Goal: Transaction & Acquisition: Purchase product/service

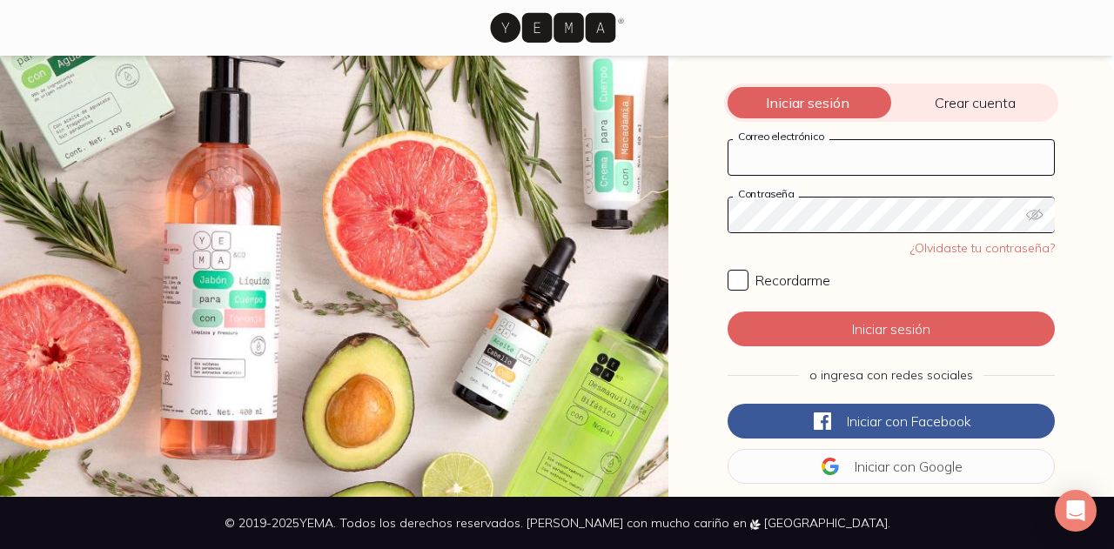
click at [801, 158] on input "Correo electrónico" at bounding box center [891, 157] width 326 height 35
type input "[EMAIL_ADDRESS][DOMAIN_NAME]"
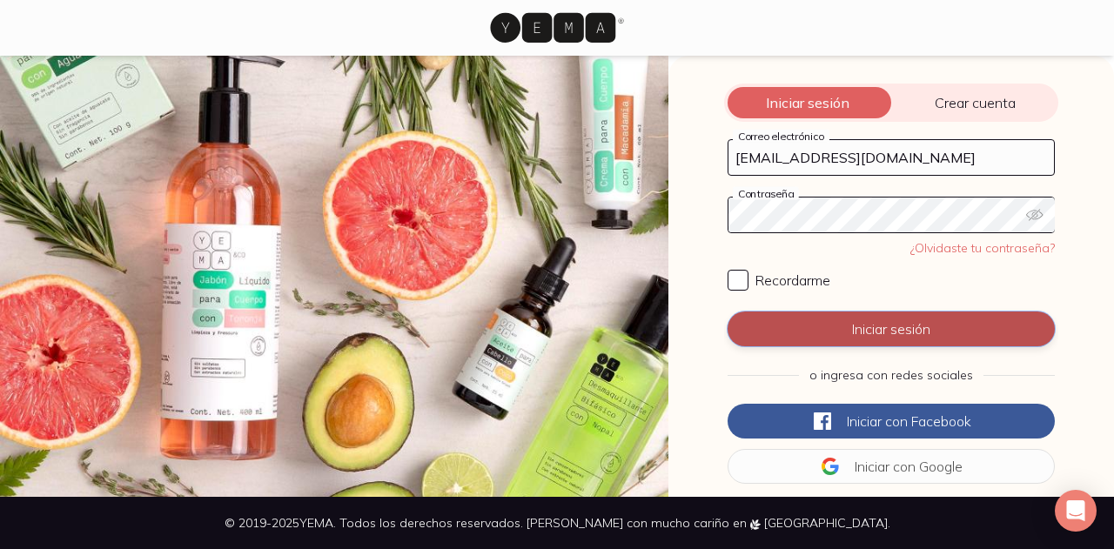
click at [886, 319] on button "Iniciar sesión" at bounding box center [891, 329] width 327 height 35
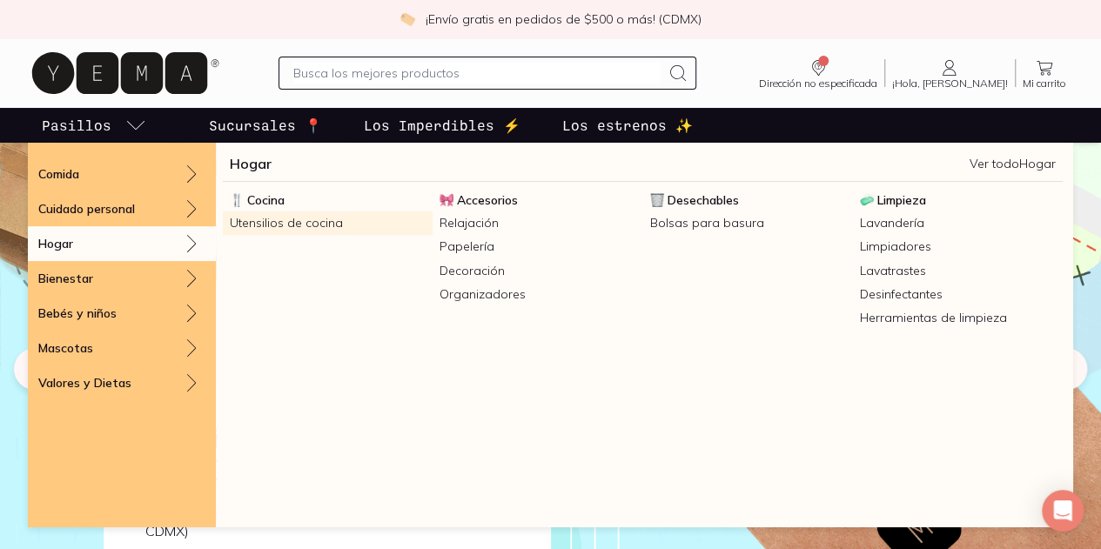
click at [322, 220] on link "Utensilios de cocina" at bounding box center [328, 222] width 210 height 23
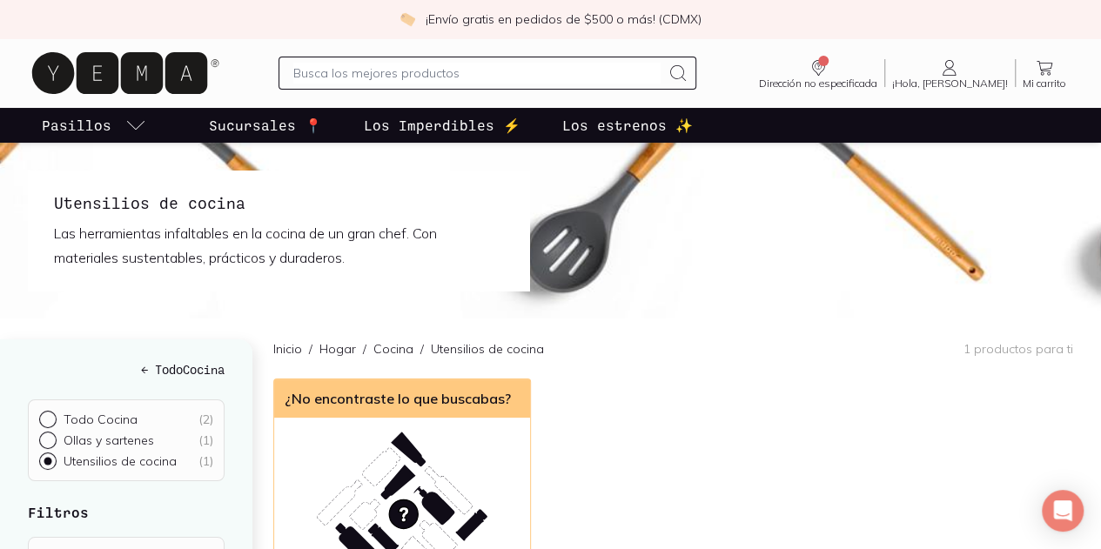
click at [44, 420] on input "Todo Cocina ( 2 )" at bounding box center [46, 418] width 14 height 14
radio input "true"
